Goal: Navigation & Orientation: Find specific page/section

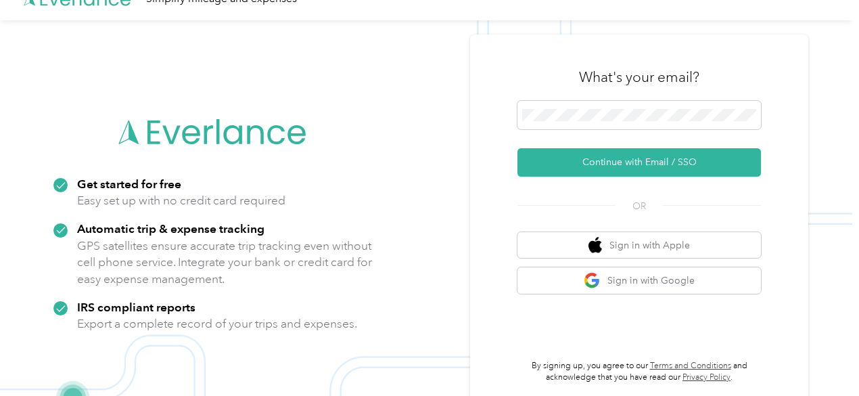
scroll to position [43, 0]
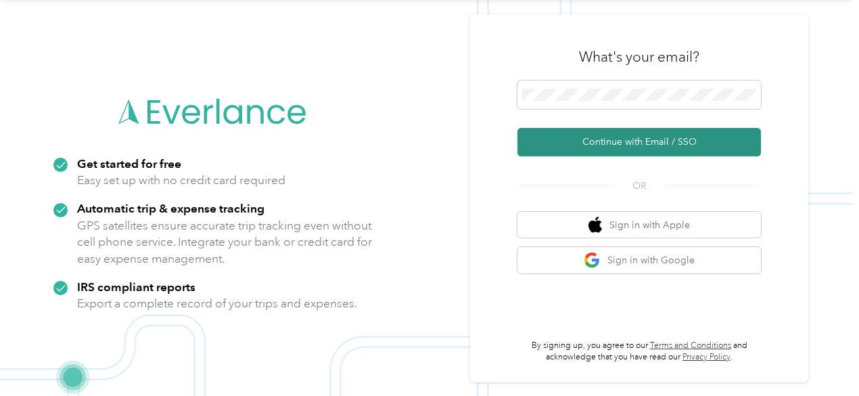
click at [663, 147] on button "Continue with Email / SSO" at bounding box center [640, 142] width 244 height 28
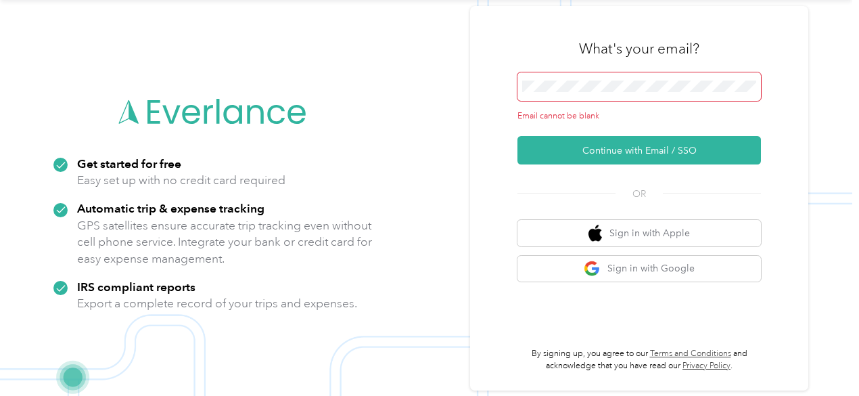
drag, startPoint x: 663, startPoint y: 147, endPoint x: 640, endPoint y: 92, distance: 59.4
click at [641, 98] on form "Email cannot be blank Continue with Email / SSO" at bounding box center [640, 118] width 244 height 93
click at [637, 75] on span at bounding box center [640, 86] width 244 height 28
click at [636, 79] on span at bounding box center [640, 86] width 244 height 28
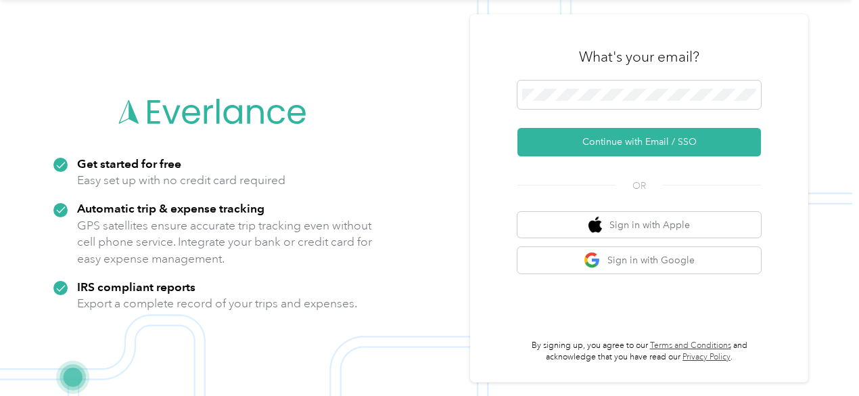
click at [643, 124] on form "Continue with Email / SSO" at bounding box center [640, 119] width 244 height 76
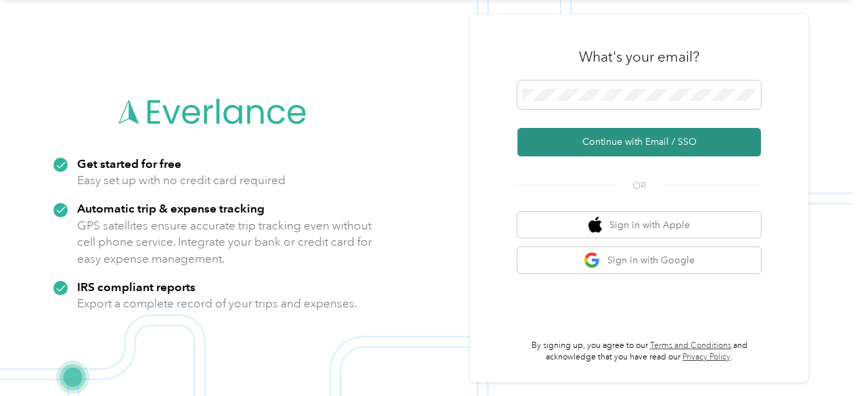
click at [636, 143] on button "Continue with Email / SSO" at bounding box center [640, 142] width 244 height 28
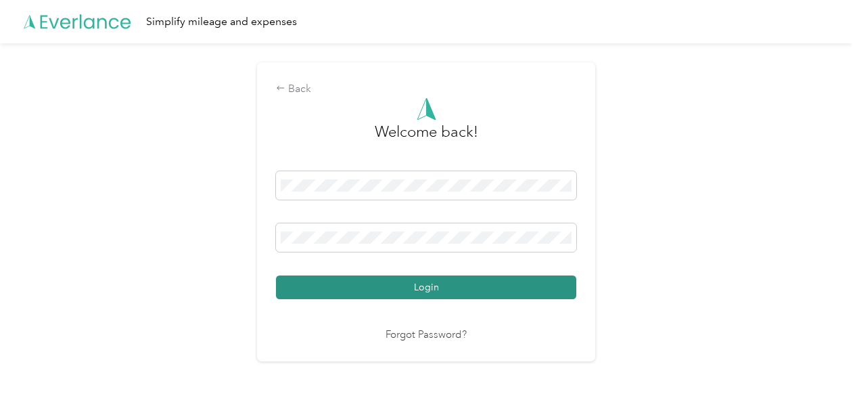
click at [441, 269] on div "Login" at bounding box center [426, 235] width 300 height 128
click at [443, 283] on button "Login" at bounding box center [426, 287] width 300 height 24
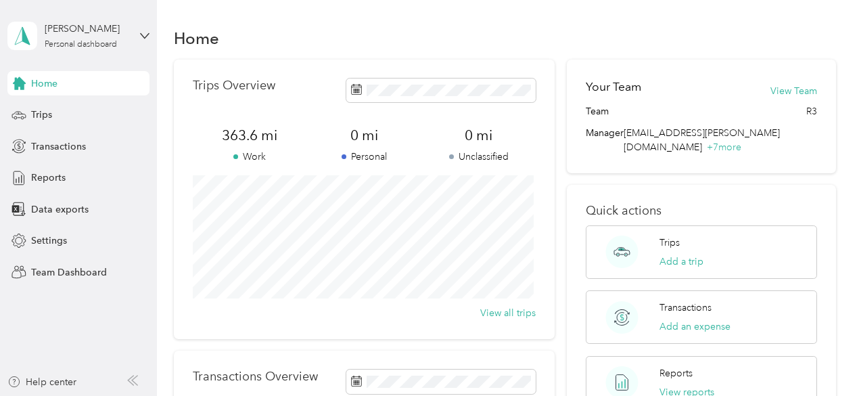
click at [75, 373] on aside "[PERSON_NAME] Personal dashboard Home Trips Transactions Reports Data exports S…" at bounding box center [78, 198] width 157 height 396
click at [72, 381] on div "Help center" at bounding box center [41, 382] width 69 height 14
